Goal: Check status: Check status

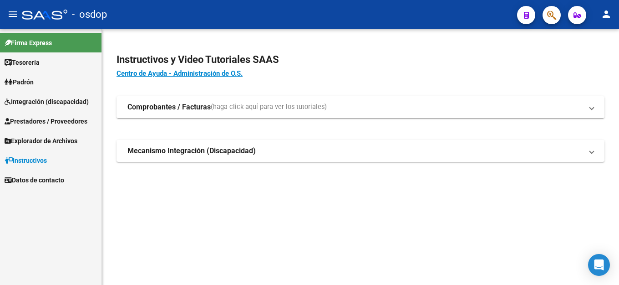
click at [30, 105] on span "Integración (discapacidad)" at bounding box center [47, 102] width 84 height 10
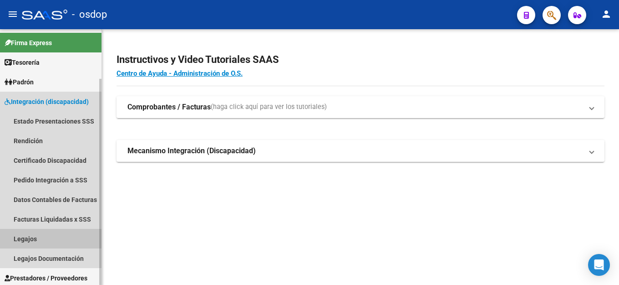
drag, startPoint x: 25, startPoint y: 236, endPoint x: 56, endPoint y: 223, distance: 34.3
click at [26, 236] on link "Legajos" at bounding box center [51, 239] width 102 height 20
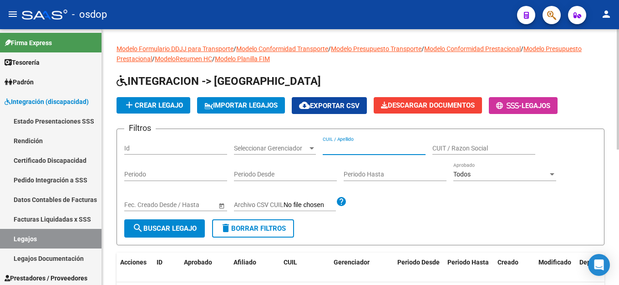
click at [336, 150] on input "CUIL / Apellido" at bounding box center [374, 148] width 103 height 8
paste input "23570193694"
type input "23570193694"
click at [166, 228] on span "search Buscar Legajo" at bounding box center [164, 228] width 64 height 8
click at [163, 234] on button "search Buscar Legajo" at bounding box center [164, 228] width 81 height 18
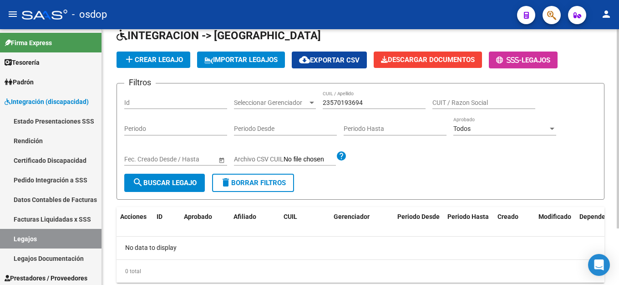
scroll to position [72, 0]
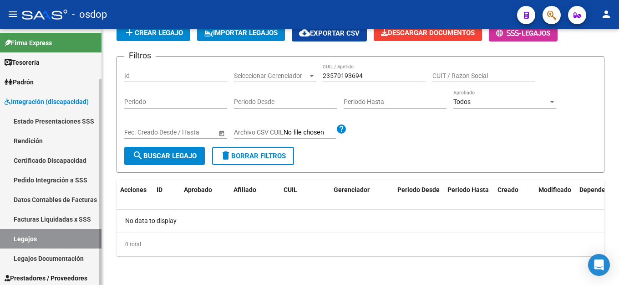
click at [52, 162] on link "Certificado Discapacidad" at bounding box center [51, 160] width 102 height 20
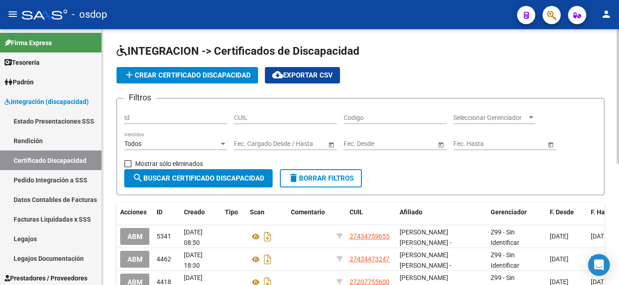
click at [246, 121] on input "CUIL" at bounding box center [285, 118] width 103 height 8
paste input "23-57019369-4"
type input "23-57019369-4"
click at [165, 182] on span "search Buscar Certificado Discapacidad" at bounding box center [198, 178] width 132 height 8
